Goal: Information Seeking & Learning: Learn about a topic

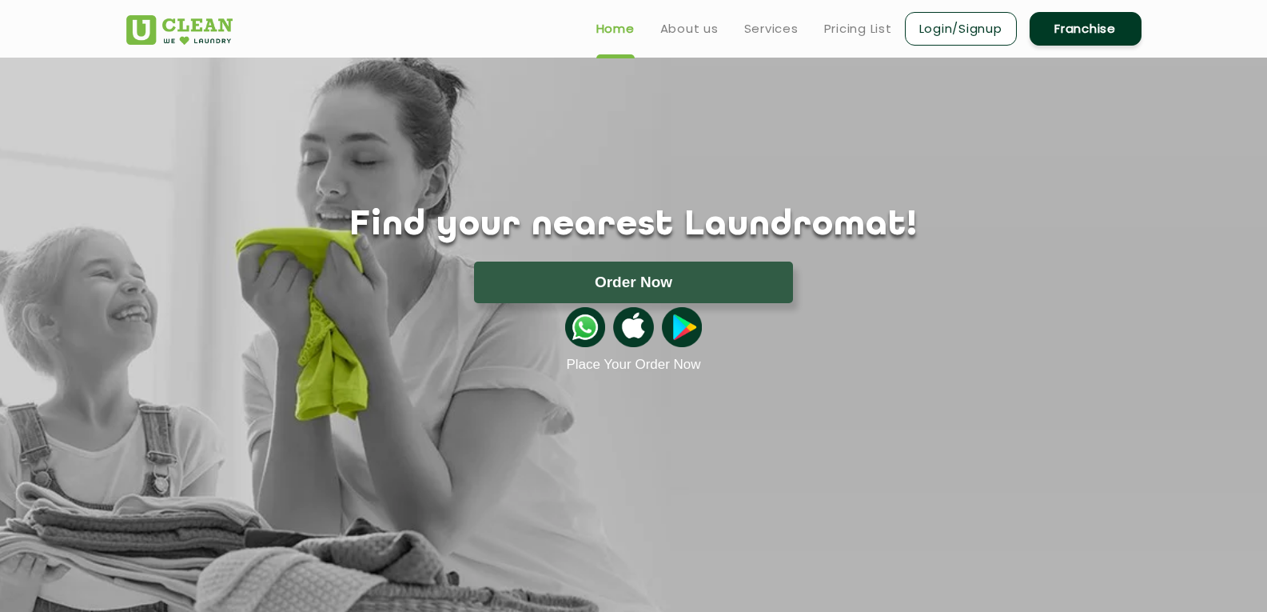
click at [921, 34] on link "Login/Signup" at bounding box center [961, 29] width 112 height 34
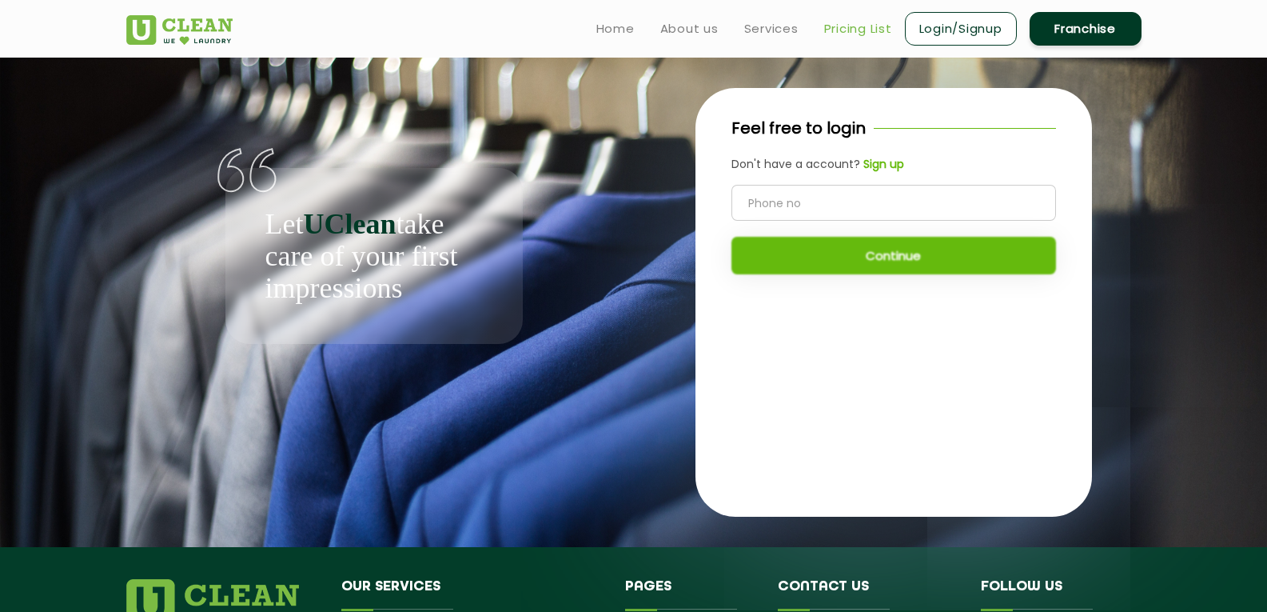
click at [859, 35] on link "Pricing List" at bounding box center [858, 28] width 68 height 19
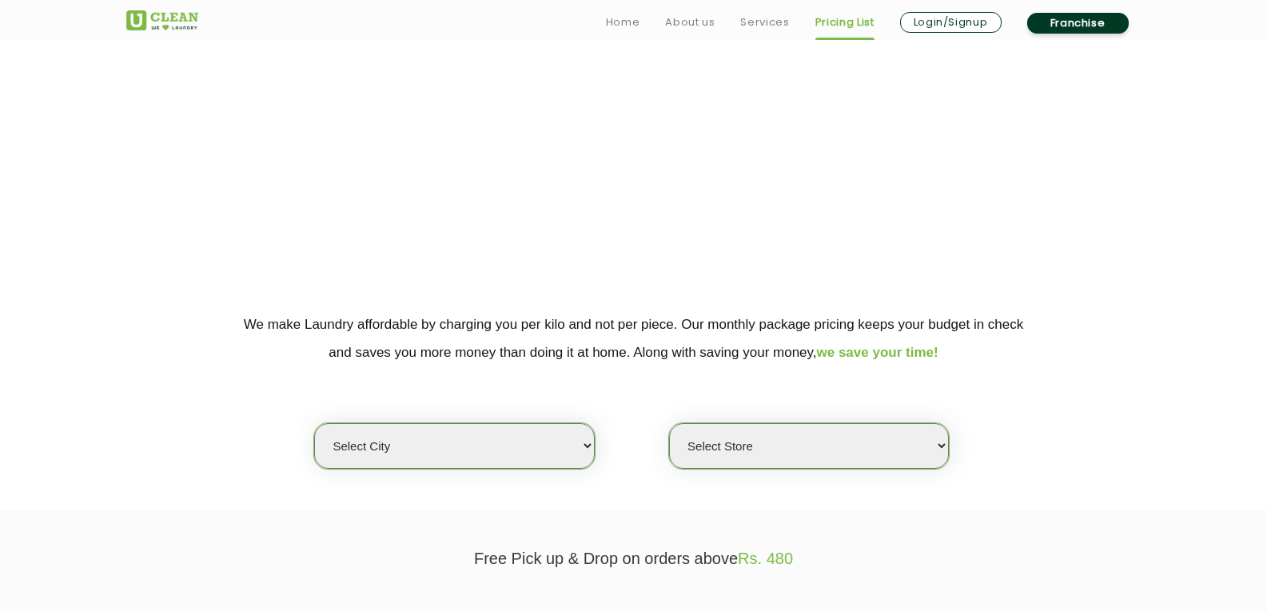
scroll to position [80, 0]
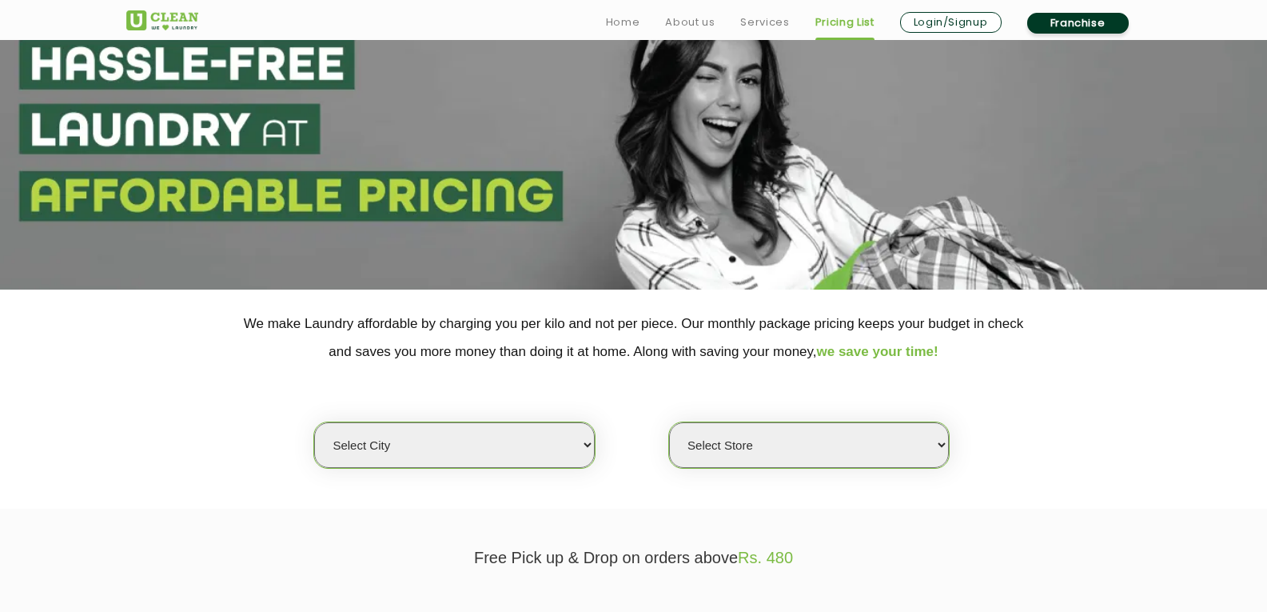
click at [572, 441] on select "Select city [GEOGRAPHIC_DATA] [GEOGRAPHIC_DATA] [GEOGRAPHIC_DATA] [GEOGRAPHIC_D…" at bounding box center [454, 445] width 280 height 46
select select "11"
click at [314, 422] on select "Select city [GEOGRAPHIC_DATA] [GEOGRAPHIC_DATA] [GEOGRAPHIC_DATA] [GEOGRAPHIC_D…" at bounding box center [454, 445] width 280 height 46
click at [800, 450] on select "Select Store [GEOGRAPHIC_DATA][PERSON_NAME] UClean Navalur UClean Chitlapakkam …" at bounding box center [809, 445] width 280 height 46
select select "408"
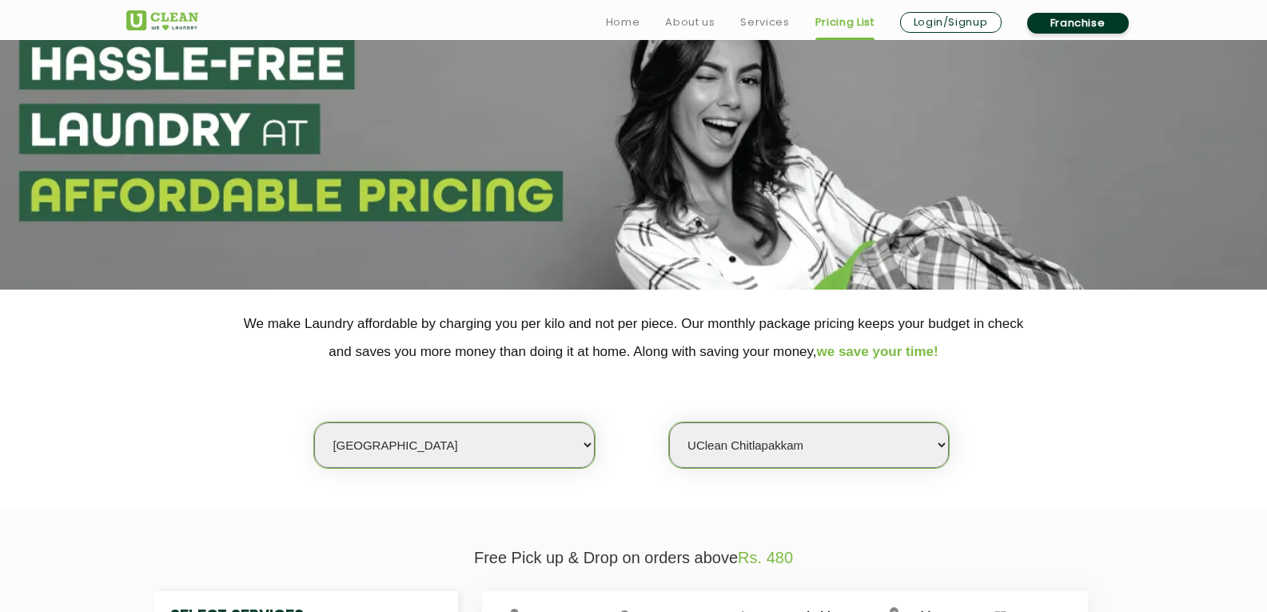
click at [669, 422] on select "Select Store [GEOGRAPHIC_DATA][PERSON_NAME] UClean Navalur UClean Chitlapakkam …" at bounding box center [809, 445] width 280 height 46
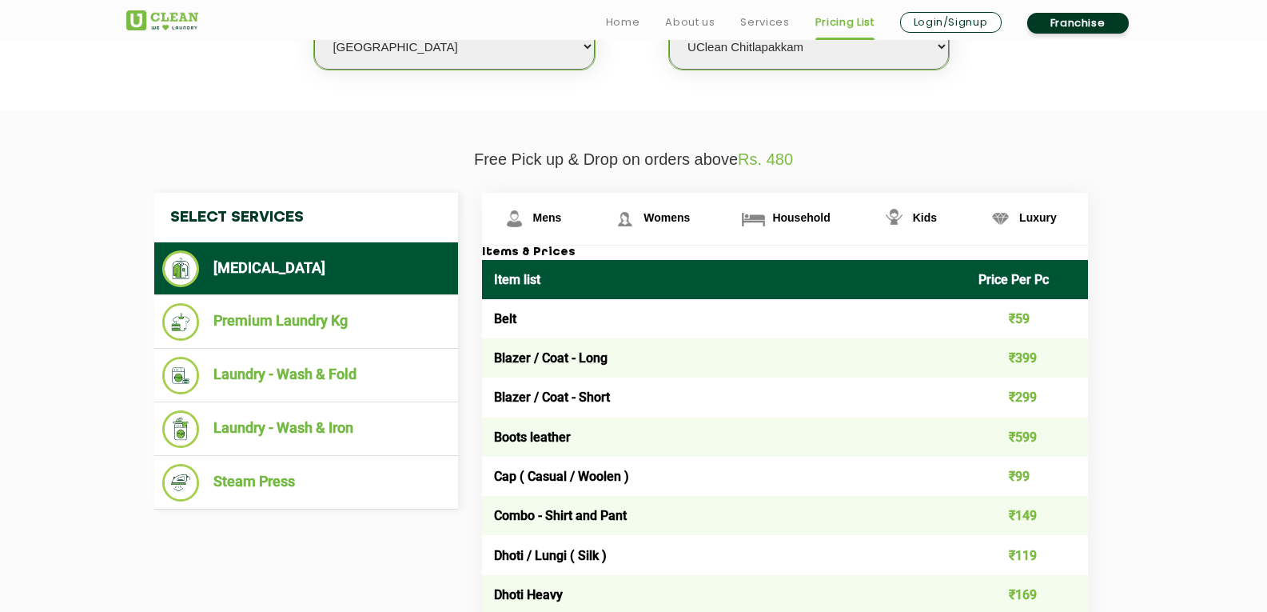
scroll to position [480, 0]
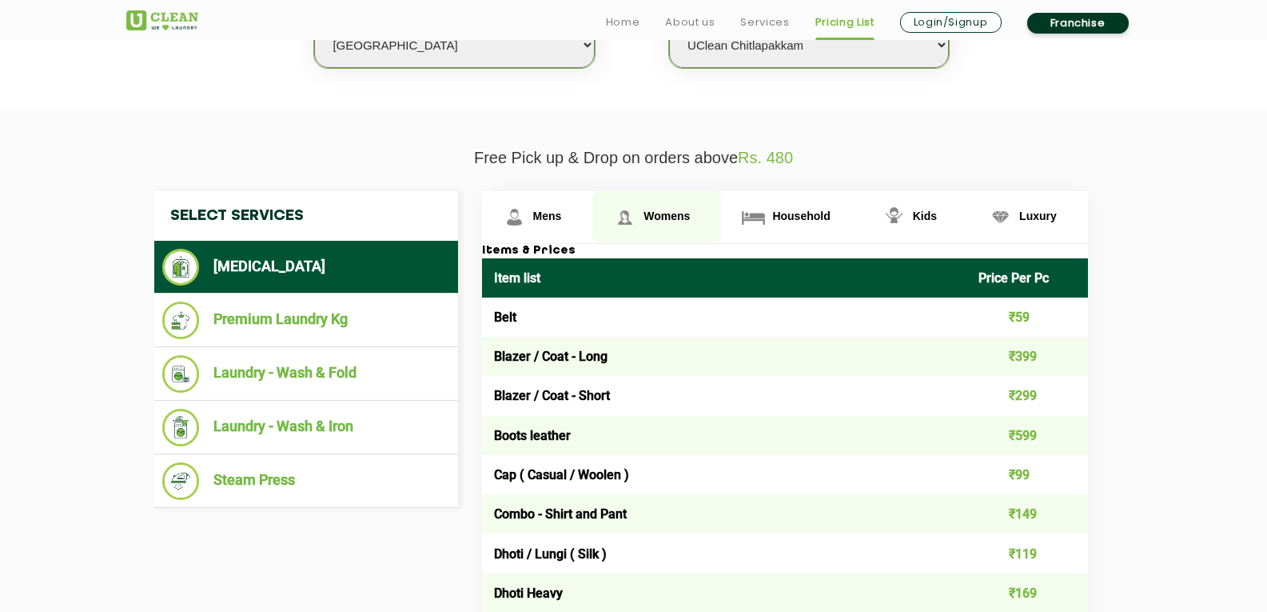
click at [672, 213] on span "Womens" at bounding box center [667, 215] width 46 height 13
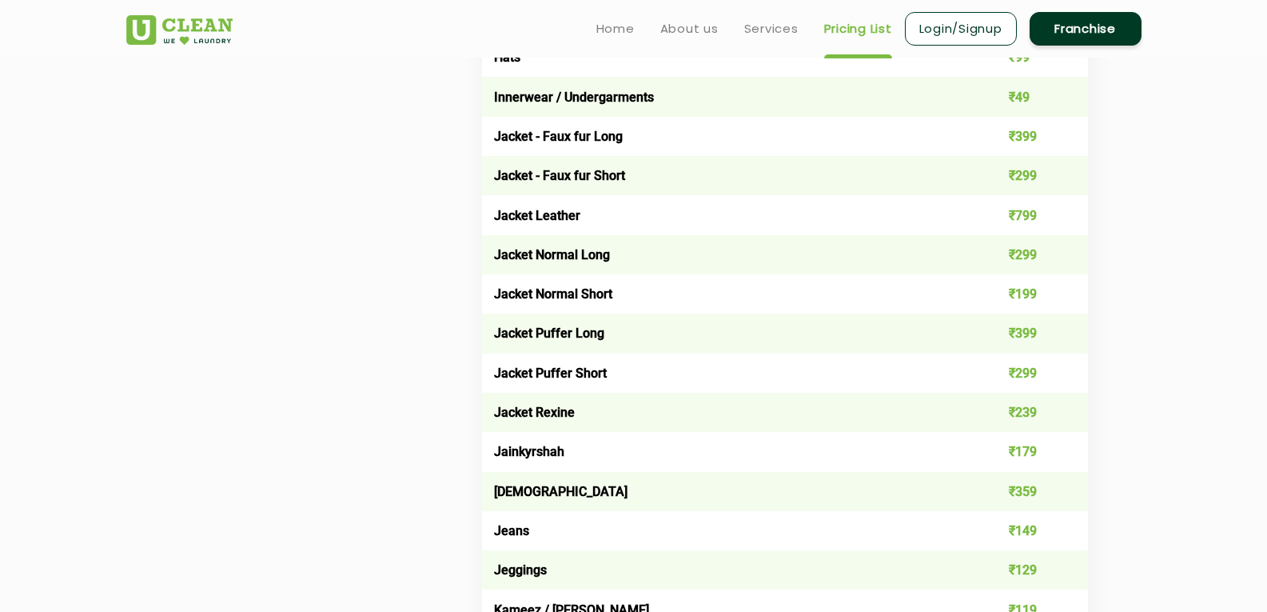
scroll to position [1919, 0]
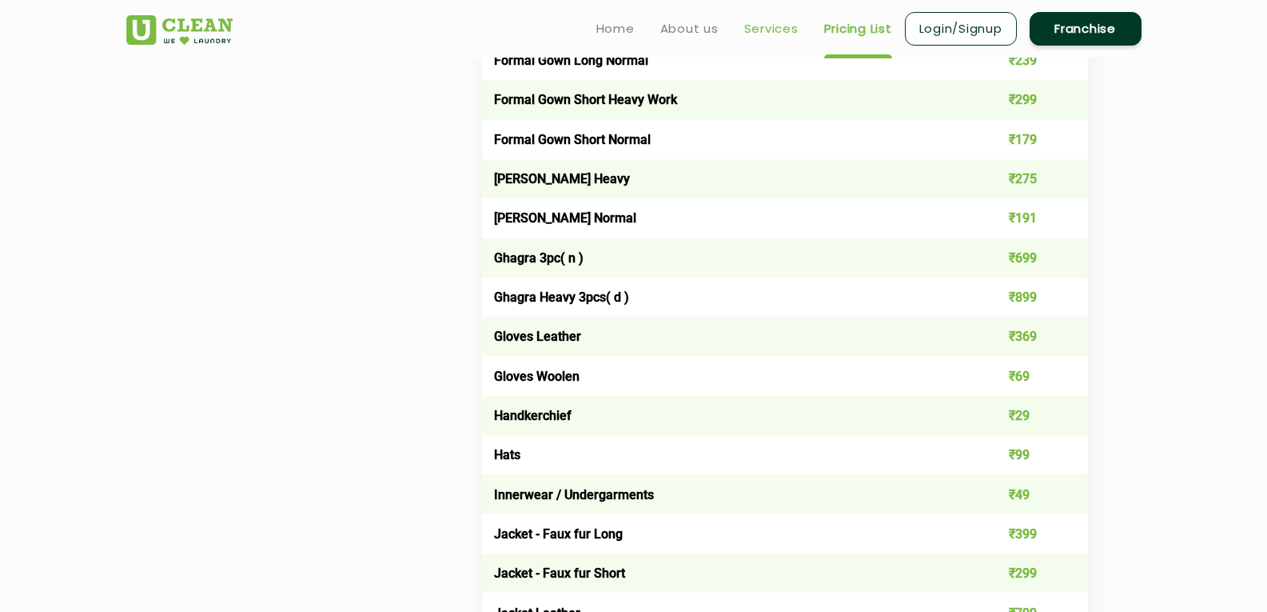
click at [772, 21] on link "Services" at bounding box center [771, 28] width 54 height 19
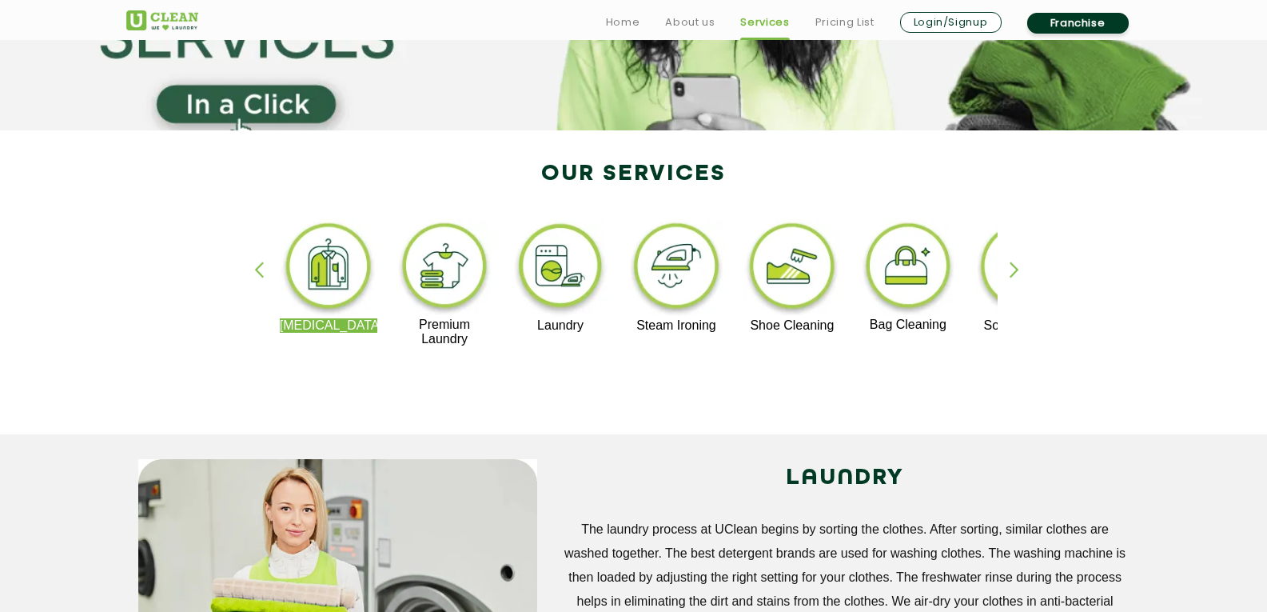
scroll to position [240, 0]
click at [540, 259] on img at bounding box center [561, 267] width 98 height 99
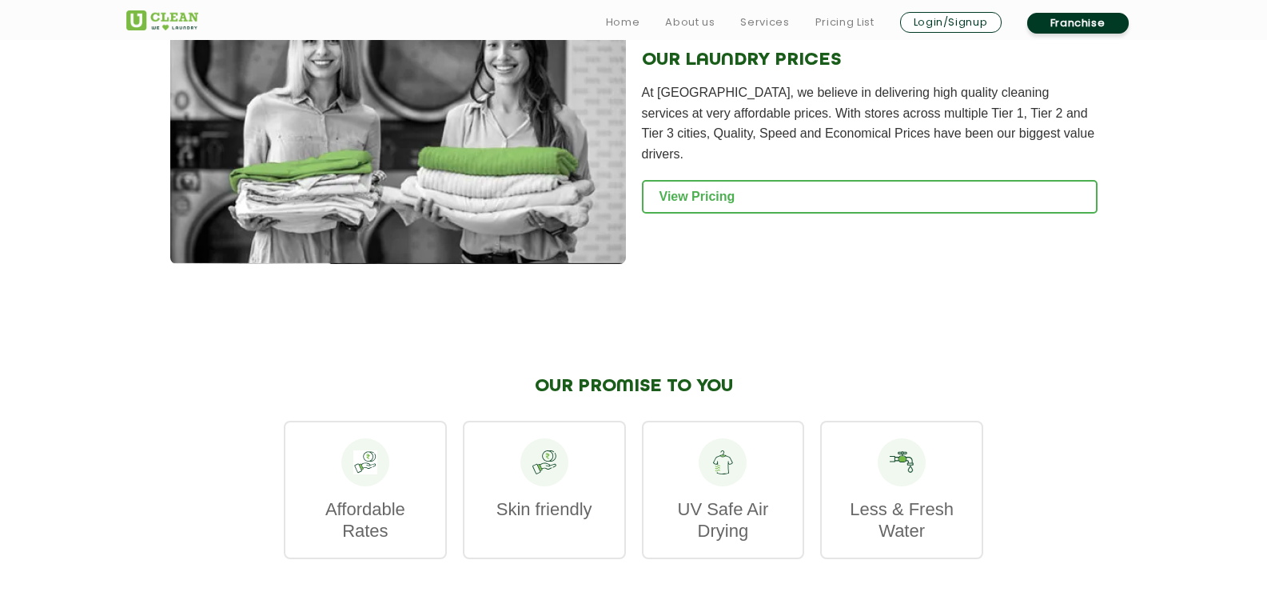
scroll to position [2159, 0]
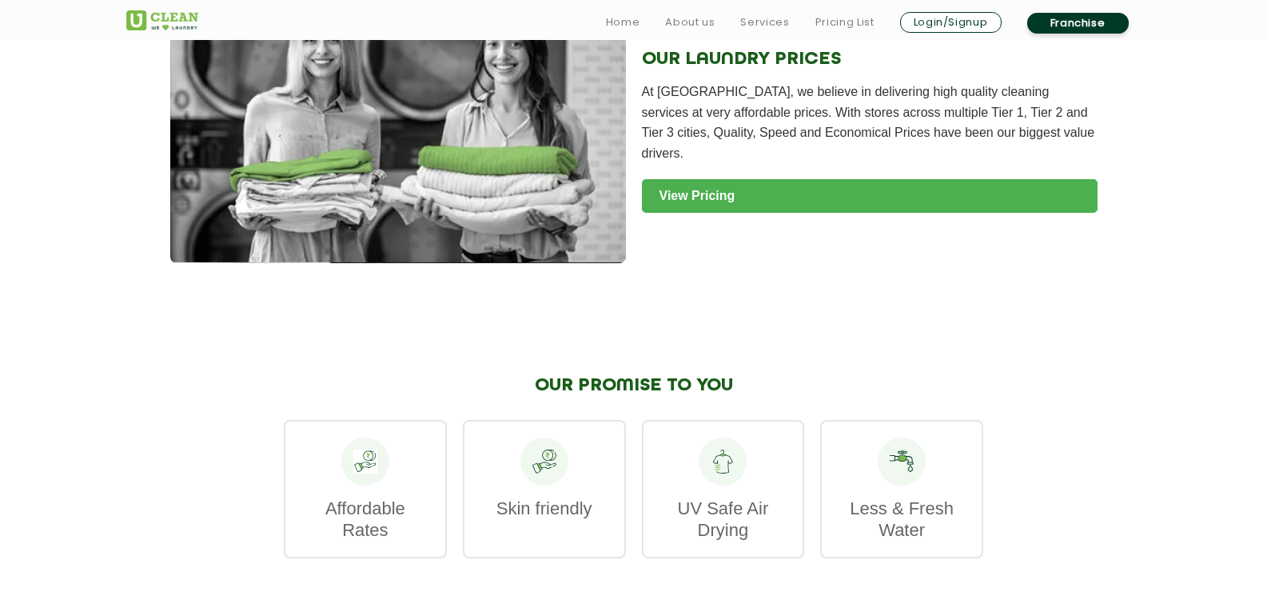
click at [675, 179] on link "View Pricing" at bounding box center [870, 196] width 456 height 34
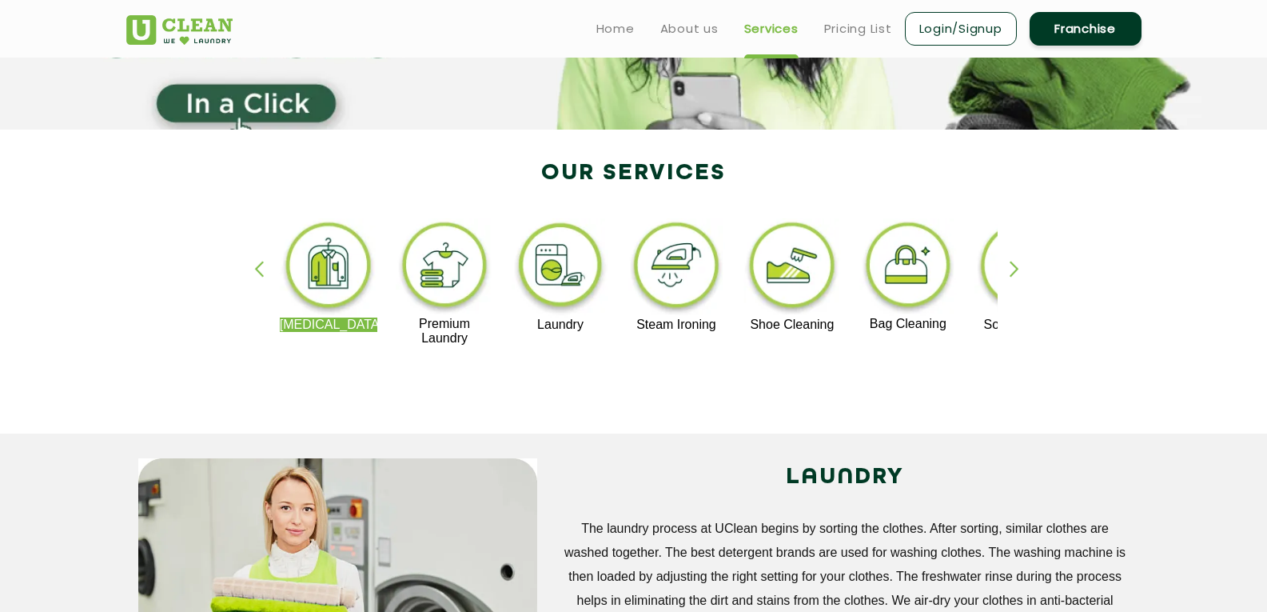
scroll to position [474, 0]
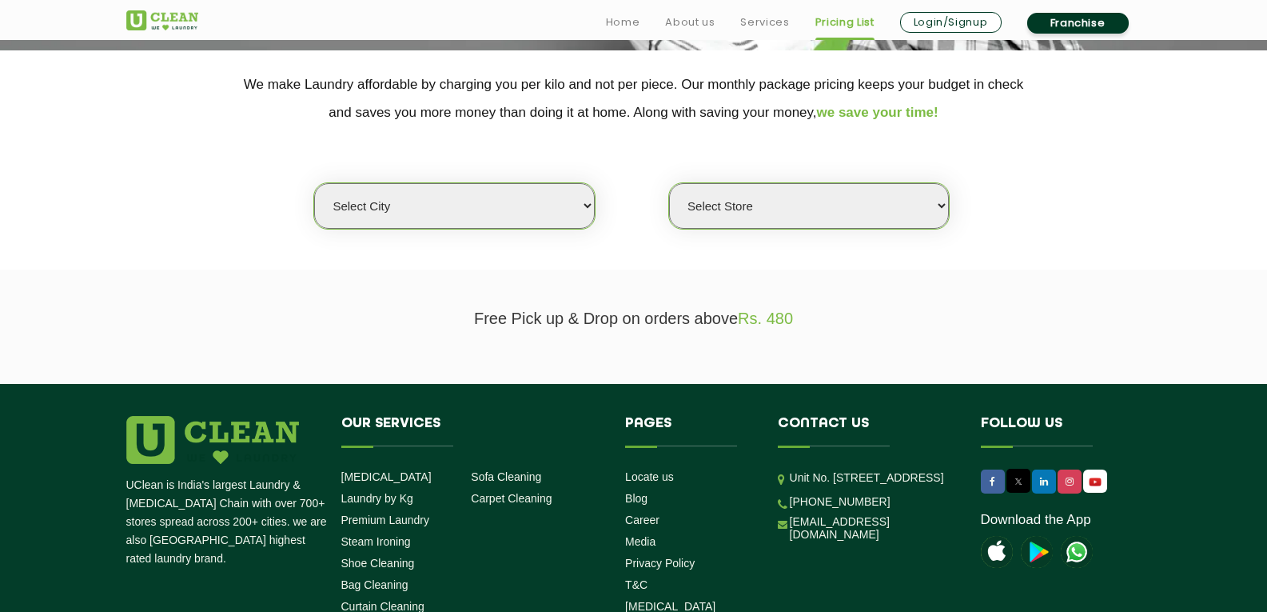
scroll to position [320, 0]
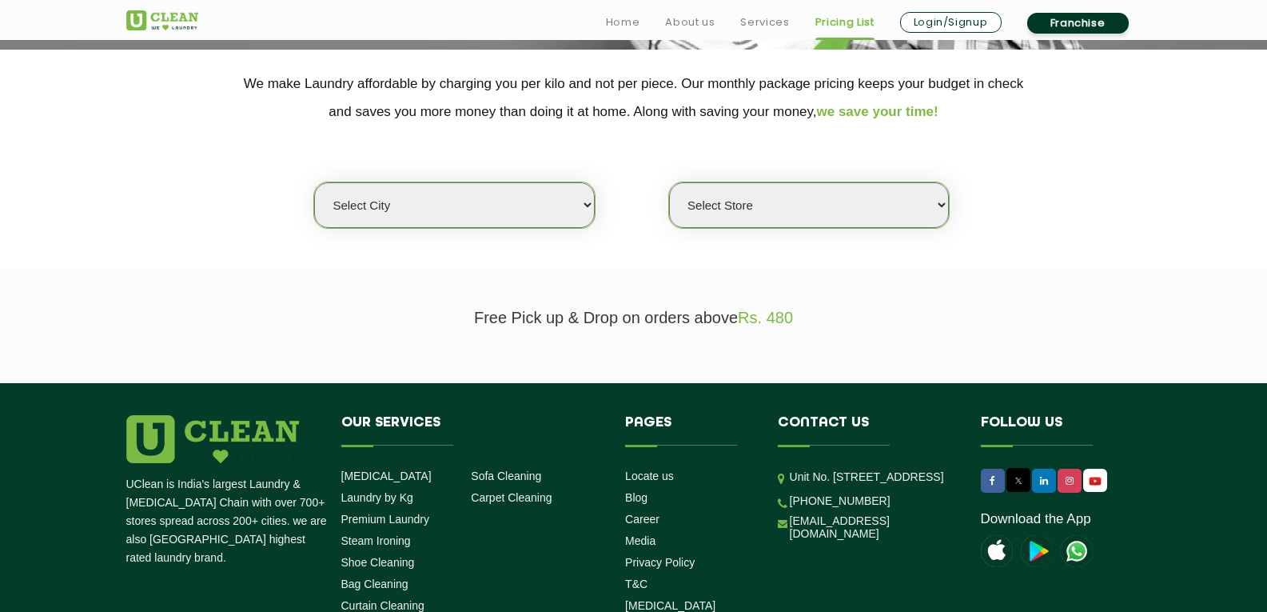
click at [576, 196] on select "Select city [GEOGRAPHIC_DATA] [GEOGRAPHIC_DATA] [GEOGRAPHIC_DATA] [GEOGRAPHIC_D…" at bounding box center [454, 205] width 280 height 46
select select "11"
click at [314, 182] on select "Select city [GEOGRAPHIC_DATA] [GEOGRAPHIC_DATA] [GEOGRAPHIC_DATA] [GEOGRAPHIC_D…" at bounding box center [454, 205] width 280 height 46
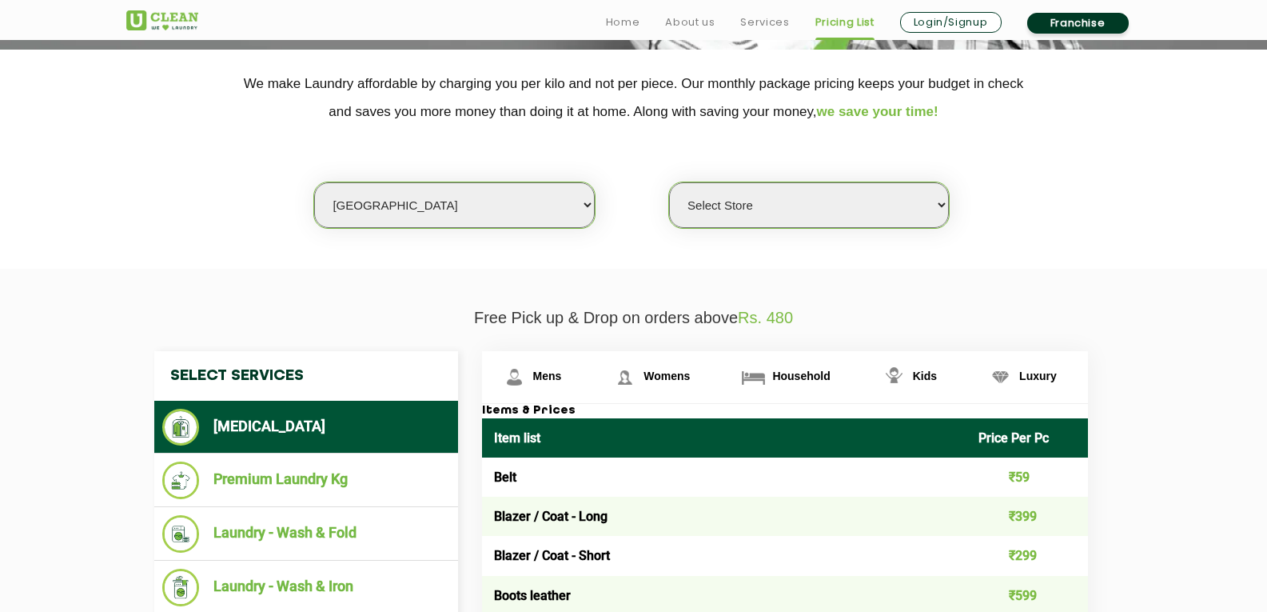
click at [911, 193] on select "Select Store [GEOGRAPHIC_DATA][PERSON_NAME] UClean Navalur UClean Chitlapakkam …" at bounding box center [809, 205] width 280 height 46
select select "408"
click at [669, 182] on select "Select Store [GEOGRAPHIC_DATA][PERSON_NAME] UClean Navalur UClean Chitlapakkam …" at bounding box center [809, 205] width 280 height 46
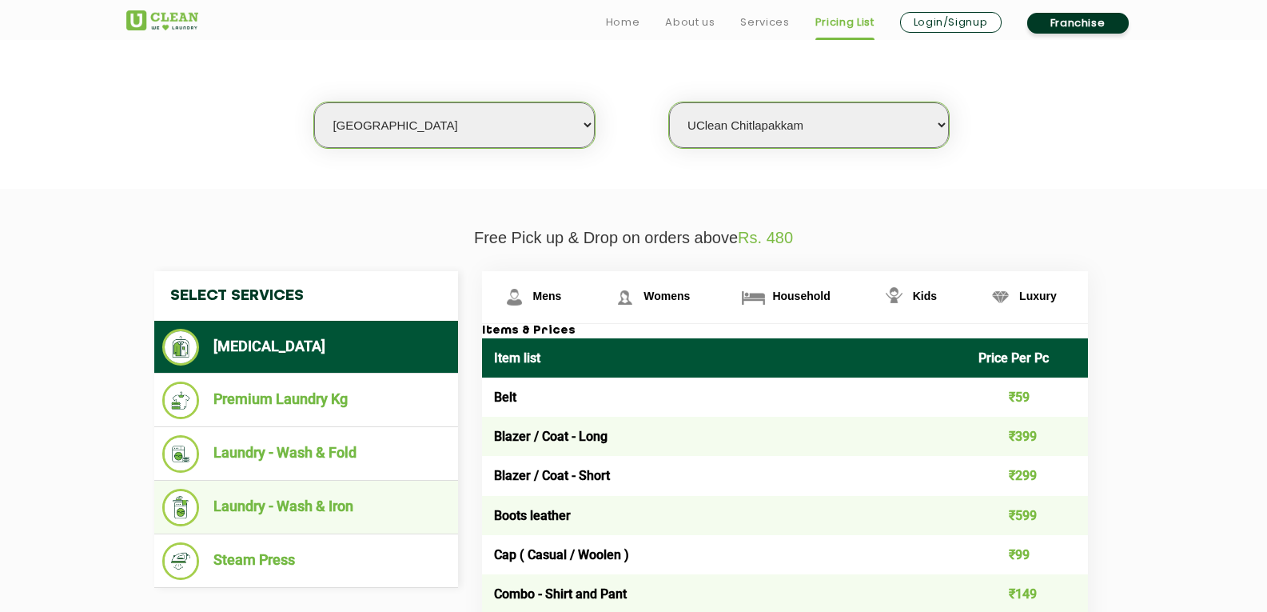
scroll to position [480, 0]
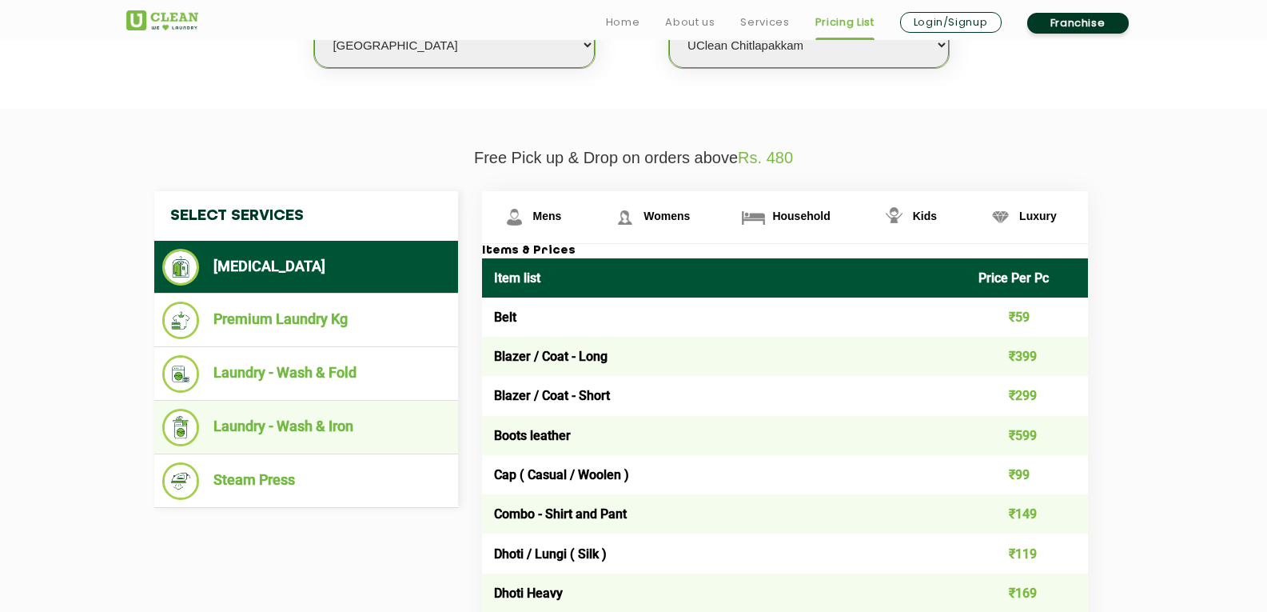
click at [328, 436] on li "Laundry - Wash & Iron" at bounding box center [306, 428] width 288 height 38
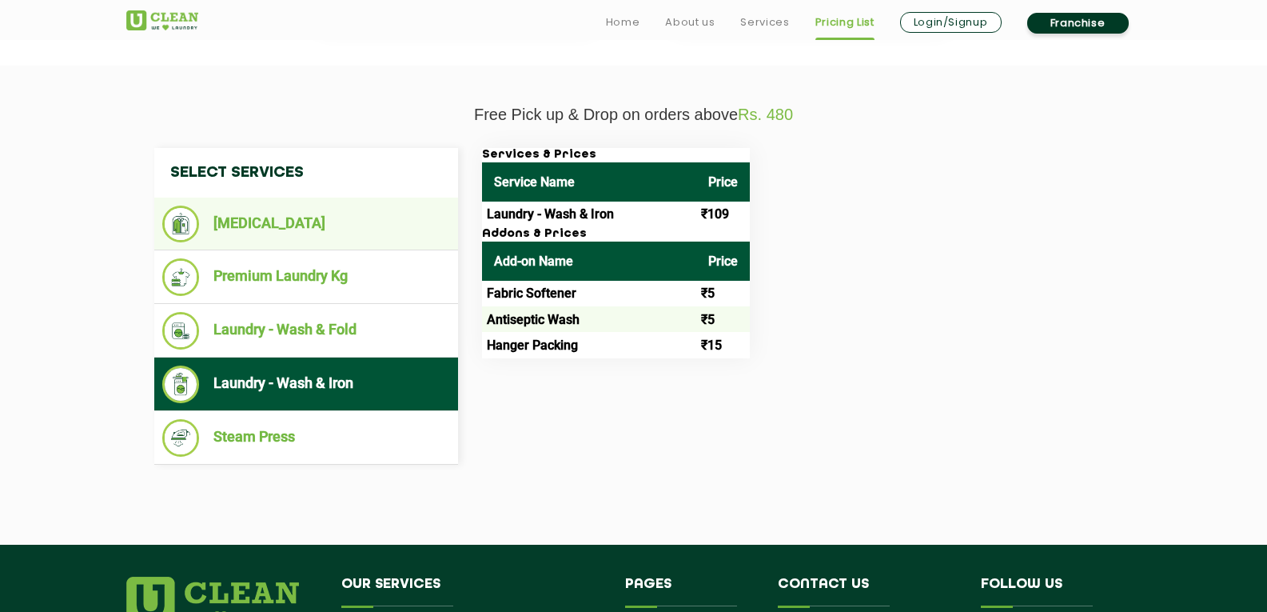
scroll to position [560, 0]
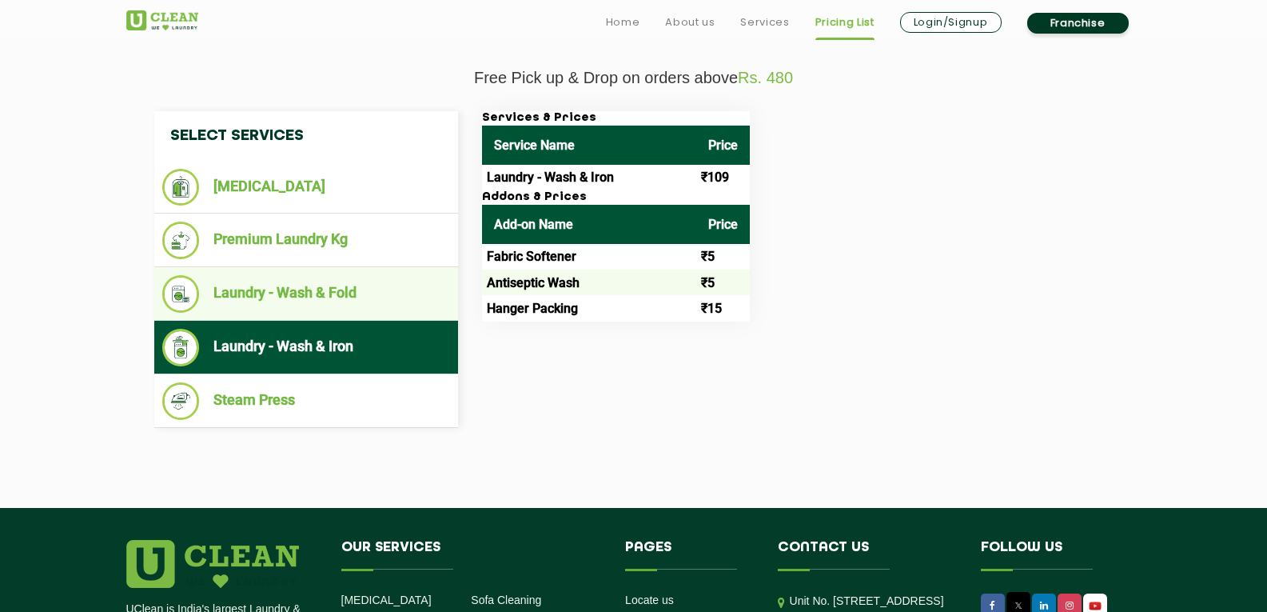
click at [296, 297] on li "Laundry - Wash & Fold" at bounding box center [306, 294] width 288 height 38
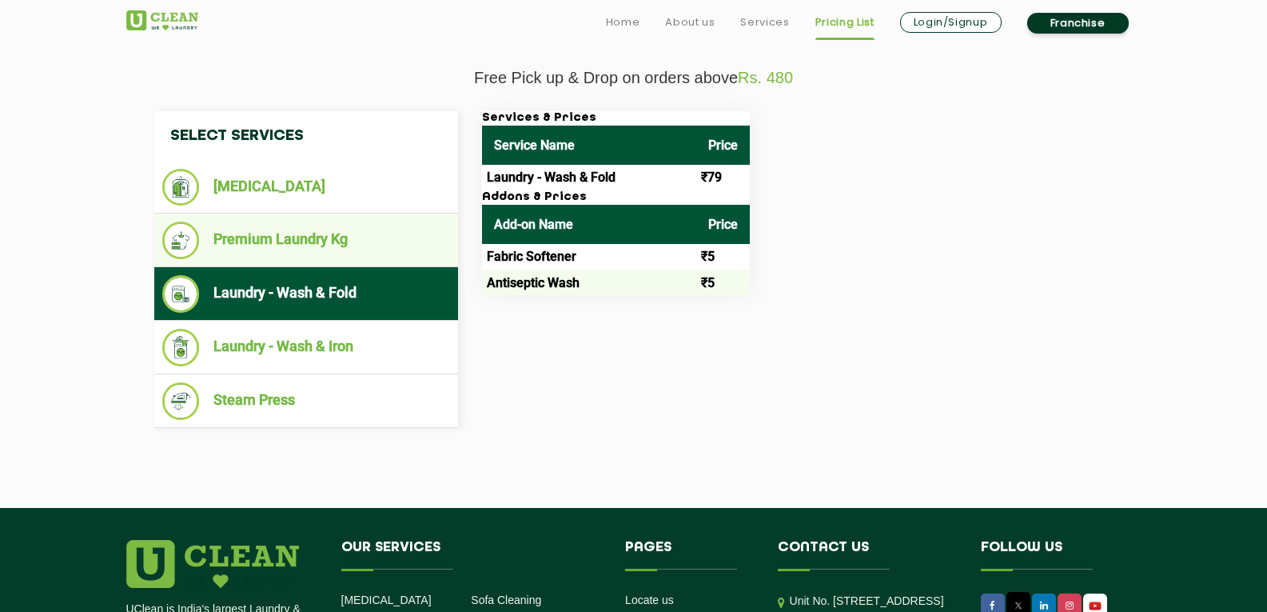
click at [325, 248] on li "Premium Laundry Kg" at bounding box center [306, 240] width 288 height 38
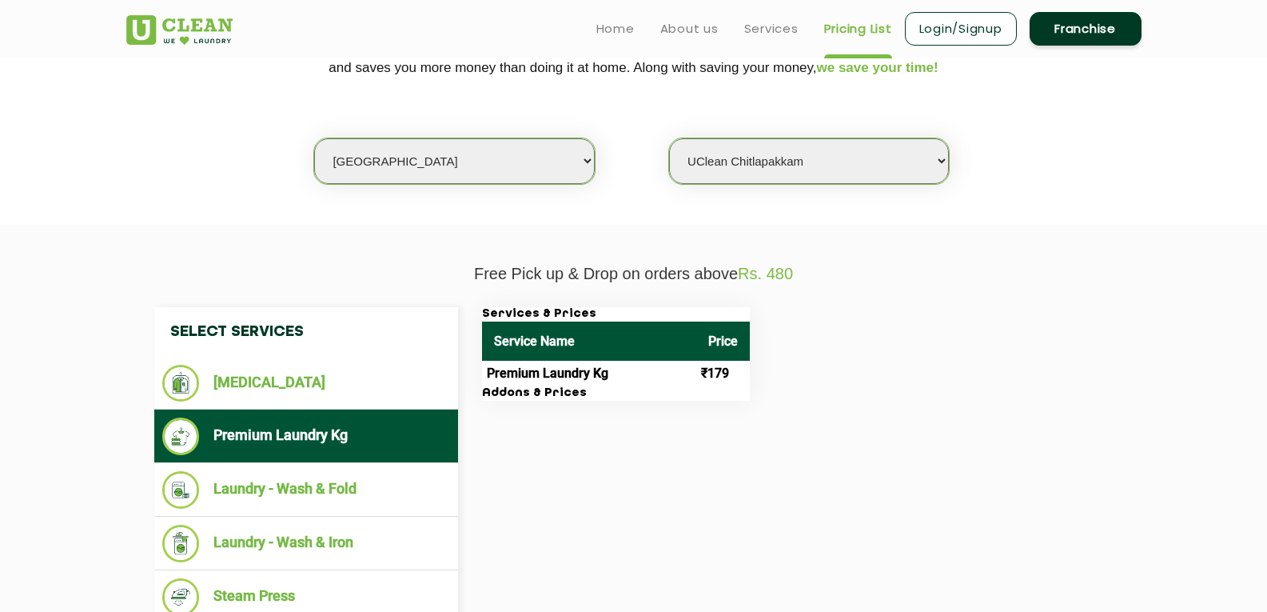
scroll to position [358, 0]
